Goal: Task Accomplishment & Management: Manage account settings

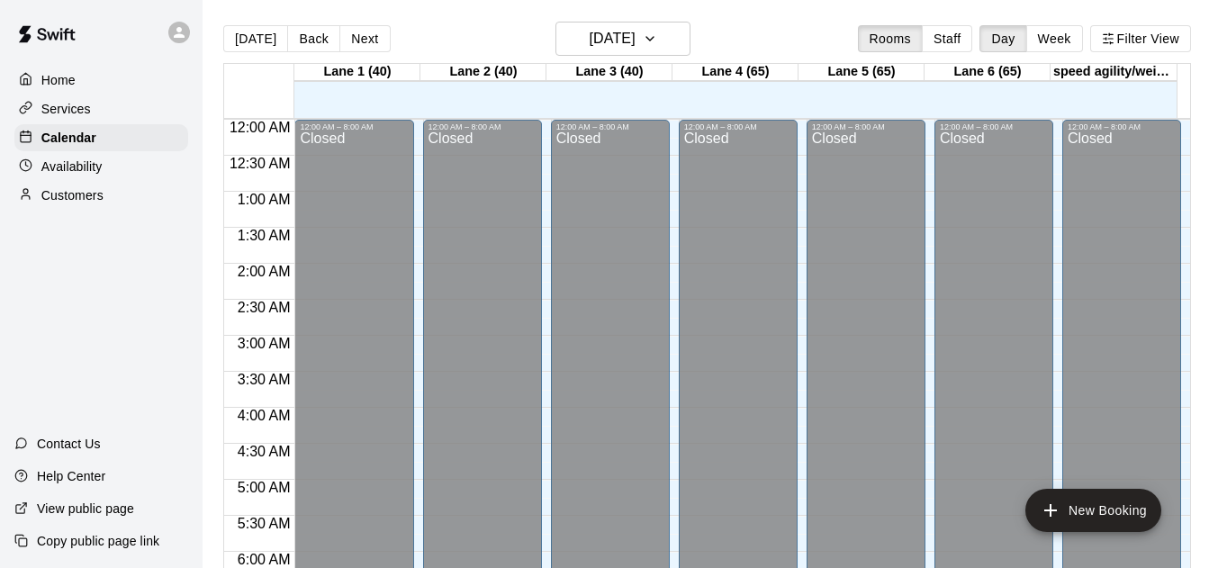
scroll to position [1192, 0]
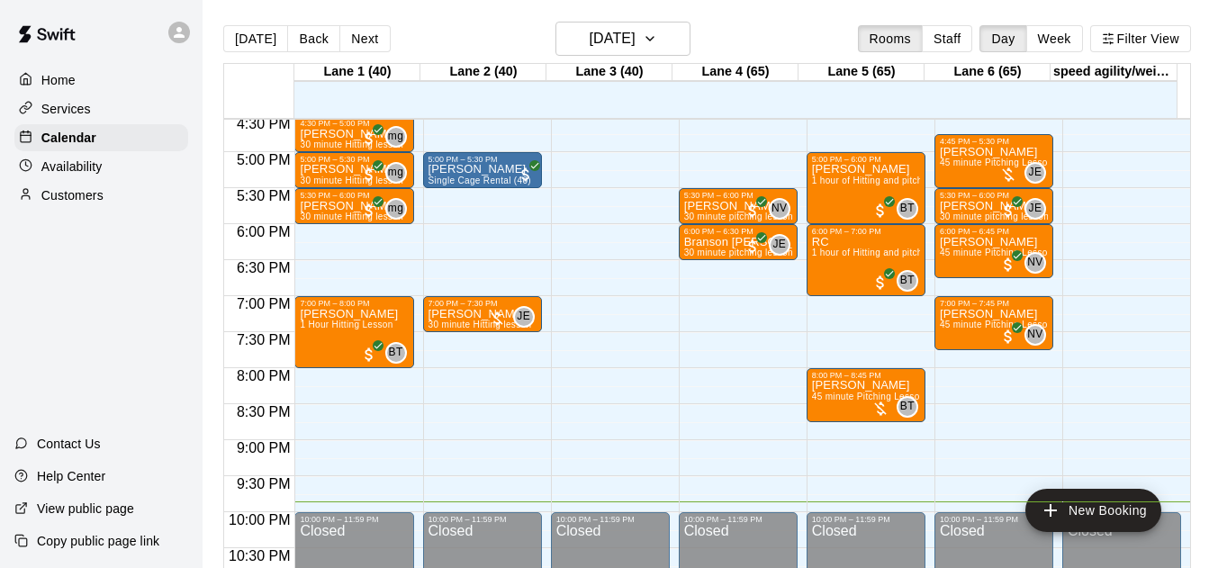
click at [945, 37] on button "Staff" at bounding box center [947, 38] width 51 height 27
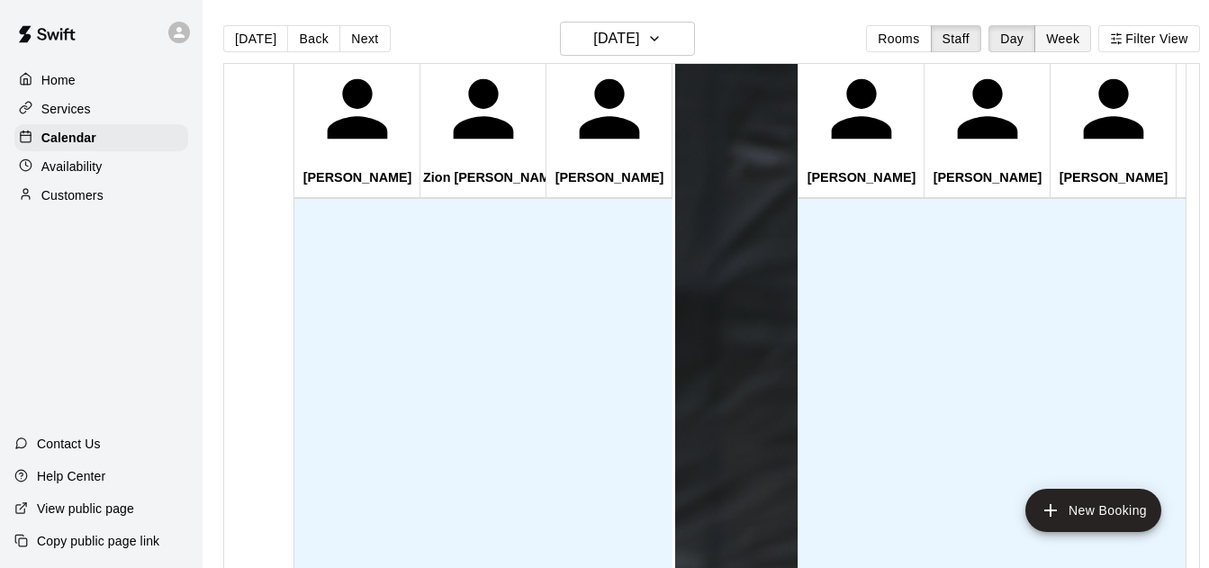
click at [1082, 37] on button "Week" at bounding box center [1062, 38] width 57 height 27
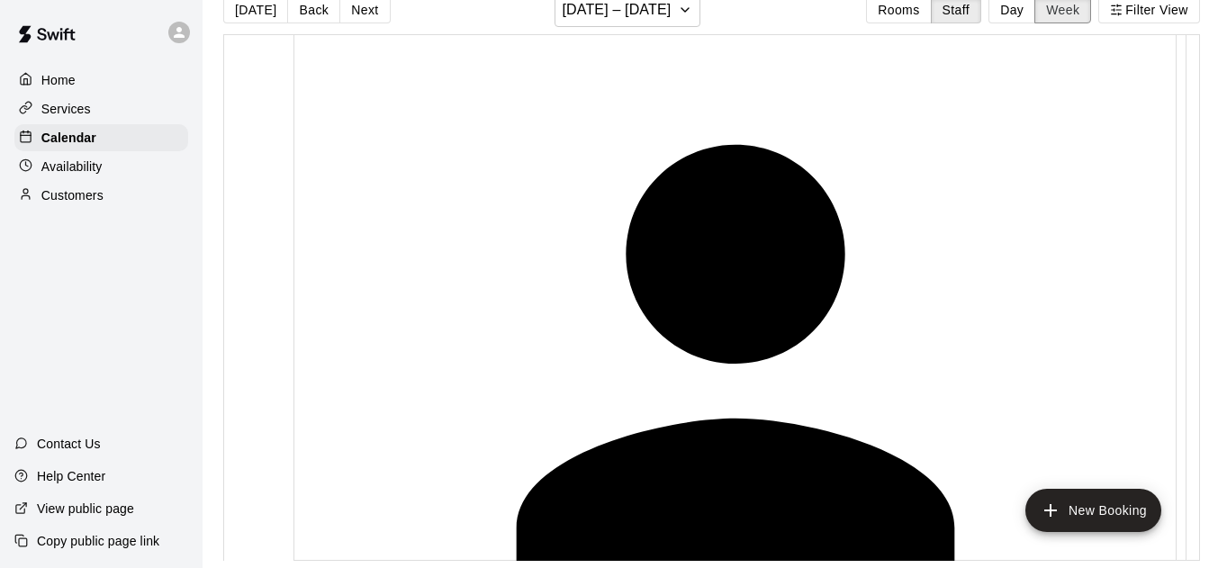
scroll to position [1232, 0]
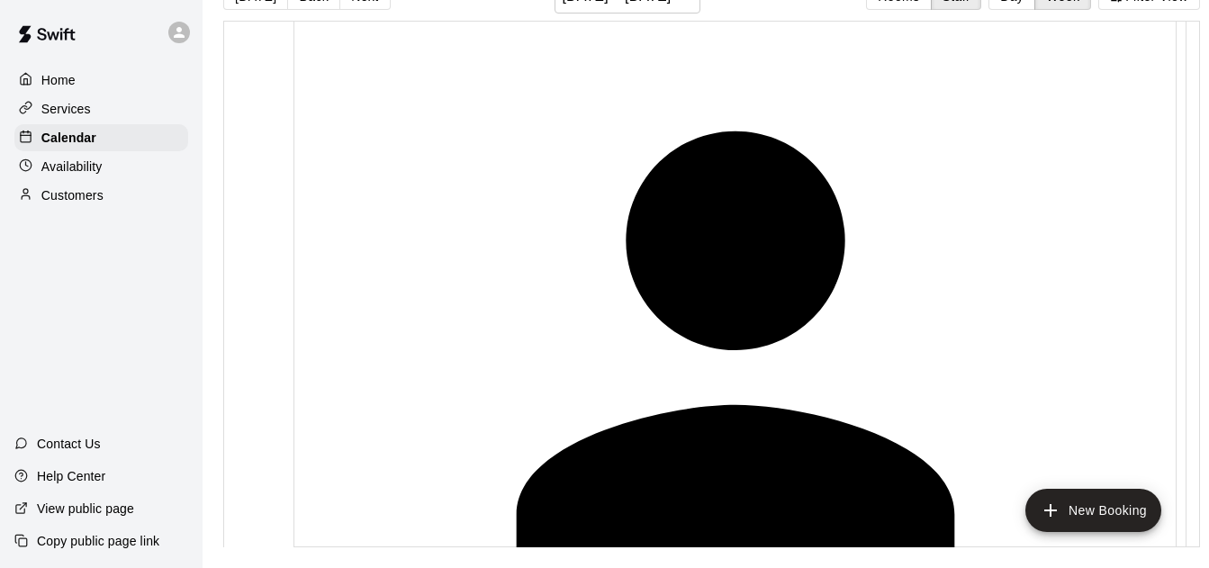
scroll to position [29, 0]
